Goal: Navigation & Orientation: Find specific page/section

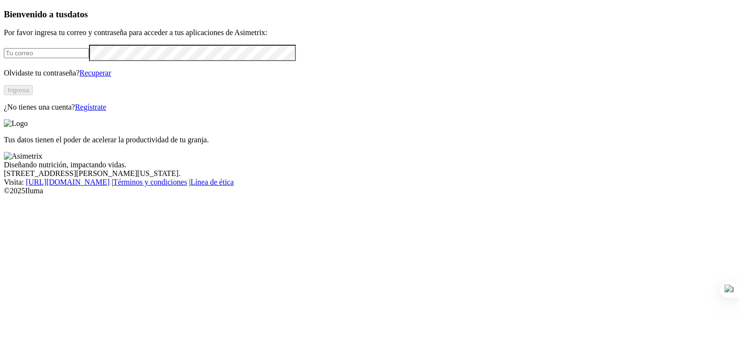
type input "[PERSON_NAME][EMAIL_ADDRESS][DOMAIN_NAME]"
click at [142, 112] on div "Bienvenido a tus datos Por favor ingresa tu correo y contraseña para acceder a …" at bounding box center [370, 60] width 732 height 103
click at [33, 95] on button "Ingresa" at bounding box center [18, 90] width 29 height 10
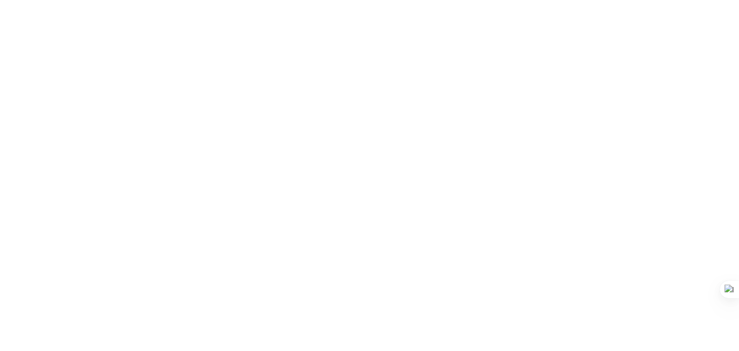
drag, startPoint x: 334, startPoint y: 139, endPoint x: 352, endPoint y: 121, distance: 25.5
